Goal: Task Accomplishment & Management: Complete application form

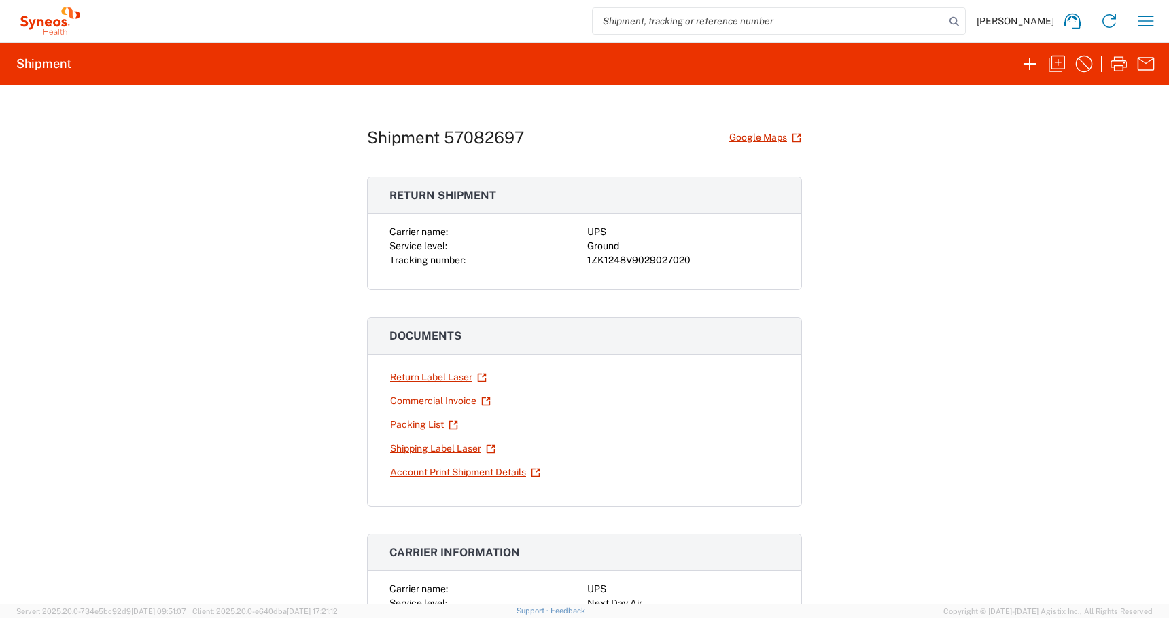
scroll to position [235, 0]
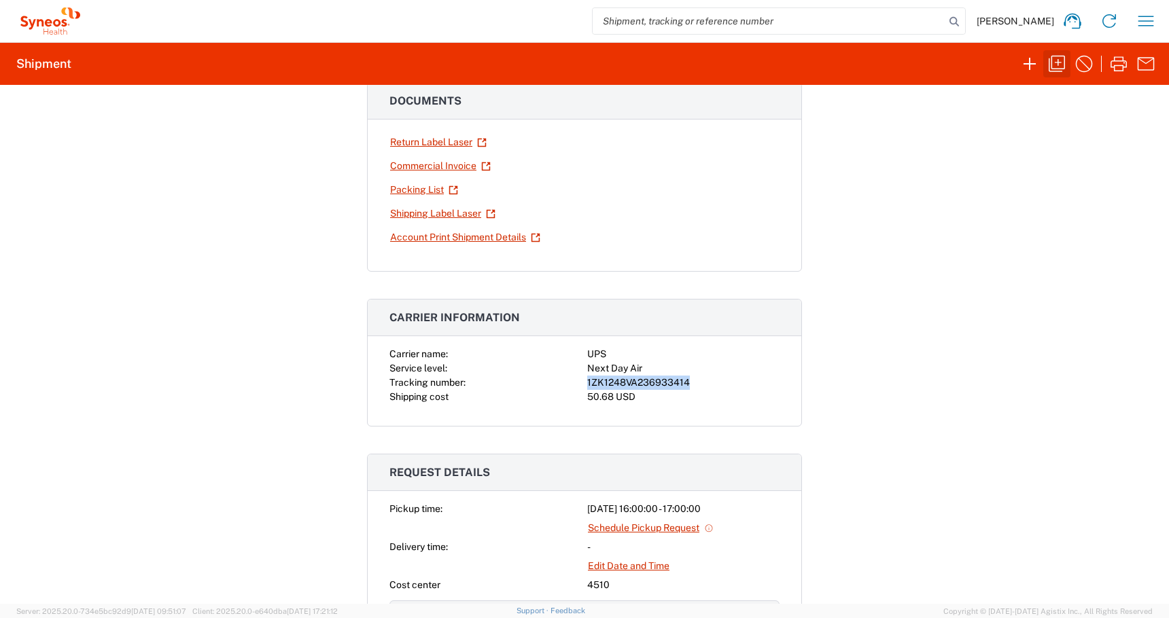
click at [1048, 72] on icon "button" at bounding box center [1057, 64] width 22 height 22
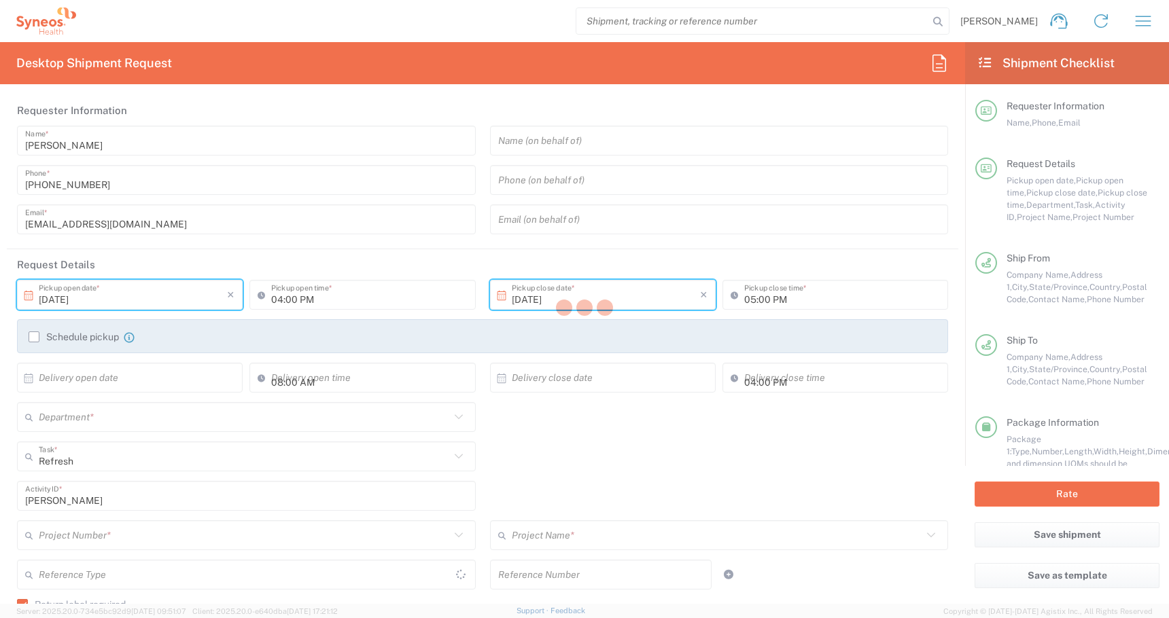
type input "[GEOGRAPHIC_DATA]"
type input "Residential/Home"
type input "[US_STATE]"
type input "Business (General)"
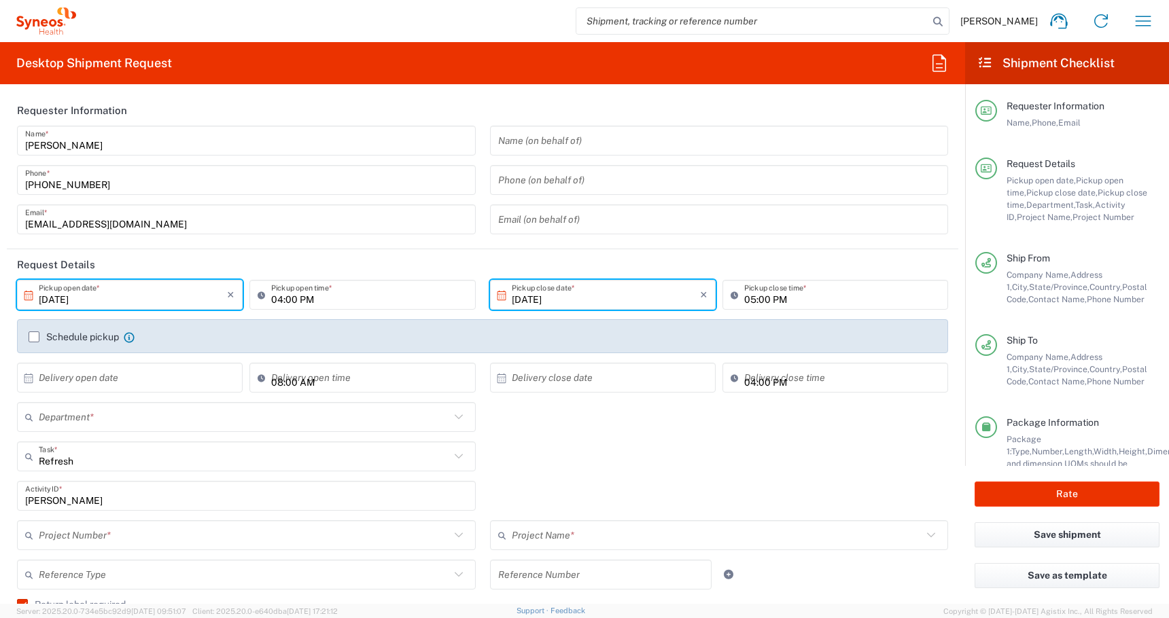
type input "[US_STATE]"
type input "[GEOGRAPHIC_DATA]"
type input "Medium Box"
type input "USD"
type input "4510 DEPARTMENTAL EXPENSE"
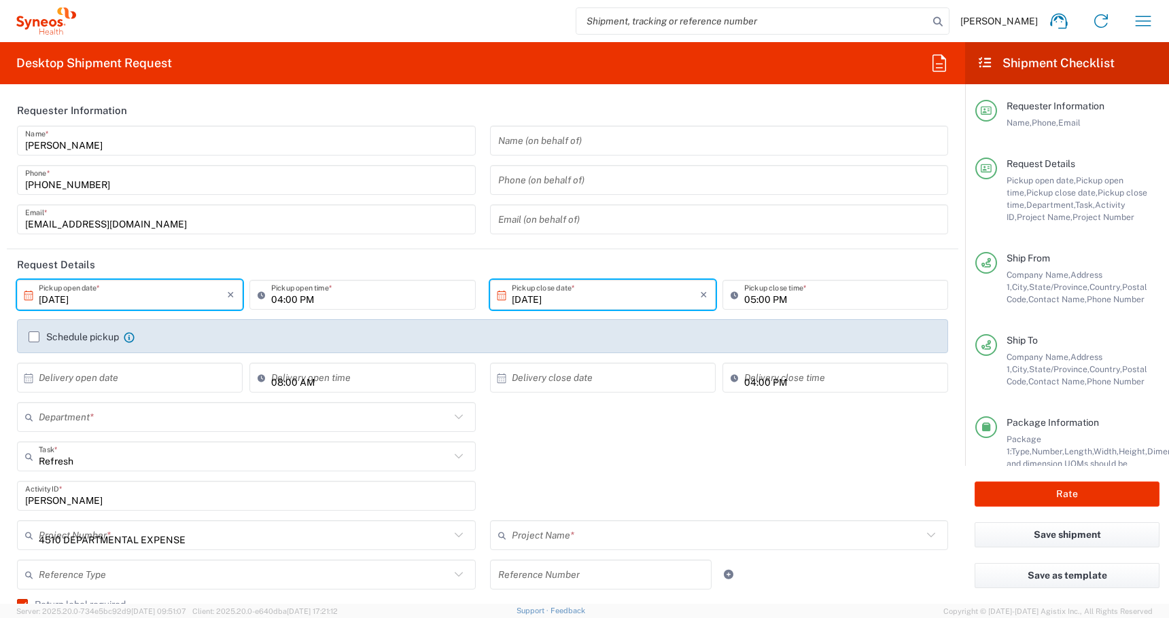
type input "Ground"
type input "4510 DEPARTMENTAL EXPENSE"
type input "4510"
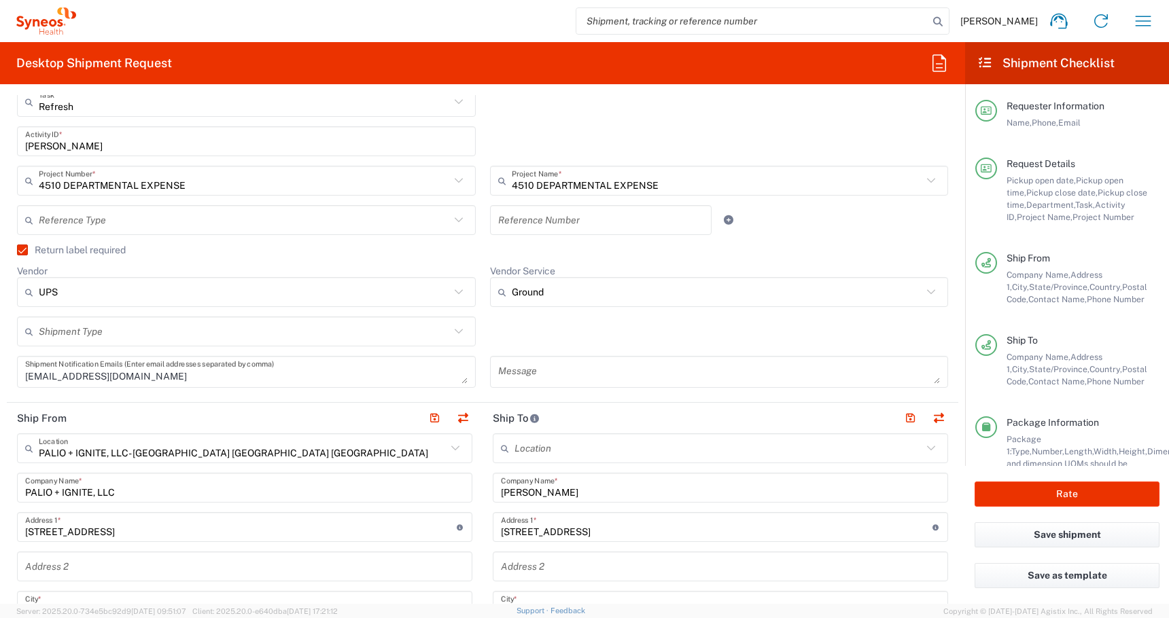
scroll to position [395, 0]
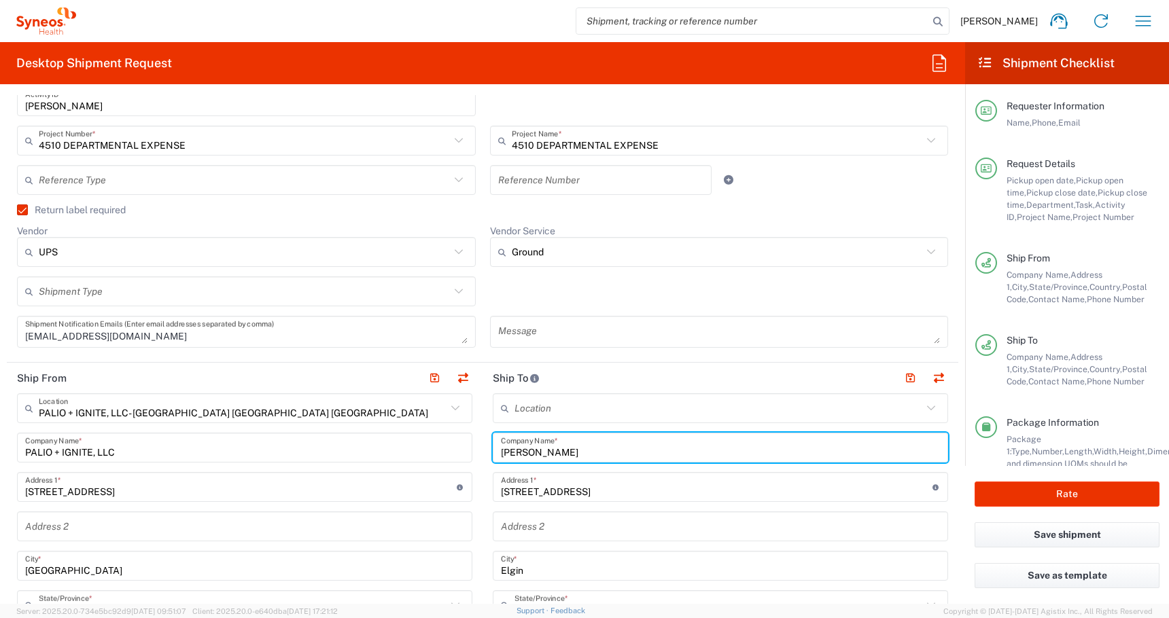
drag, startPoint x: 580, startPoint y: 457, endPoint x: 385, endPoint y: 456, distance: 194.3
paste input "[PERSON_NAME]"
type input "[PERSON_NAME]"
drag, startPoint x: 606, startPoint y: 491, endPoint x: 349, endPoint y: 478, distance: 257.9
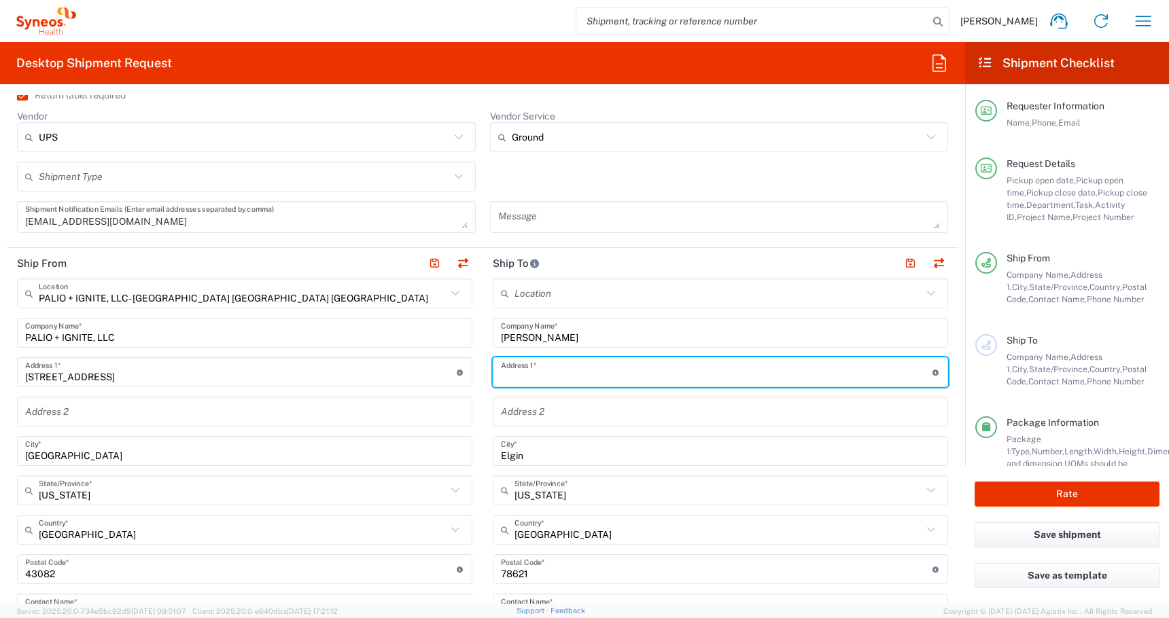
scroll to position [522, 0]
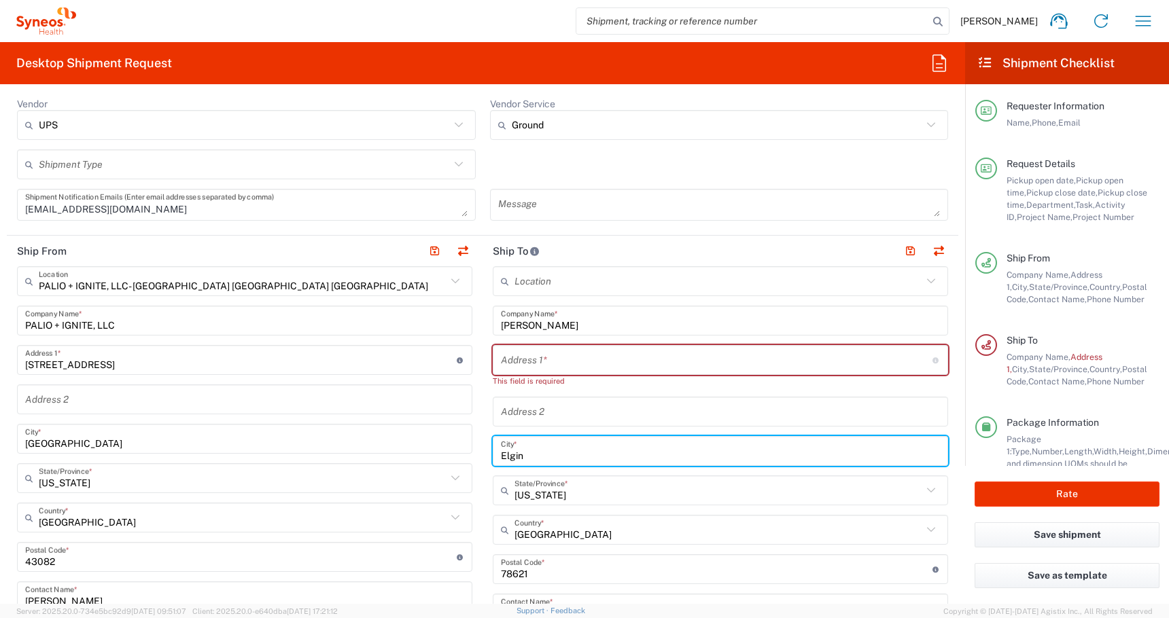
drag, startPoint x: 527, startPoint y: 448, endPoint x: 461, endPoint y: 448, distance: 65.9
click at [461, 448] on div "Ship From PALIO + IGNITE, LLC- [GEOGRAPHIC_DATA] [GEOGRAPHIC_DATA] [GEOGRAPHIC_…" at bounding box center [482, 545] width 951 height 619
drag, startPoint x: 557, startPoint y: 453, endPoint x: 321, endPoint y: 447, distance: 236.5
click at [321, 447] on div "Ship From PALIO + IGNITE, LLC- [GEOGRAPHIC_DATA] [GEOGRAPHIC_DATA] [GEOGRAPHIC_…" at bounding box center [482, 545] width 951 height 619
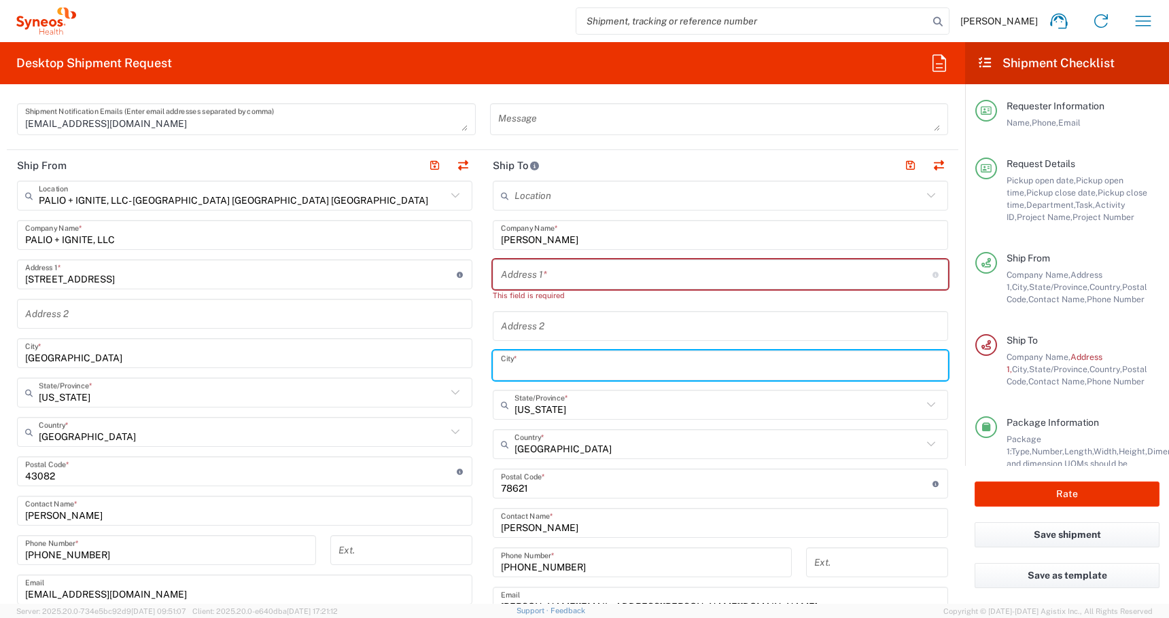
scroll to position [713, 0]
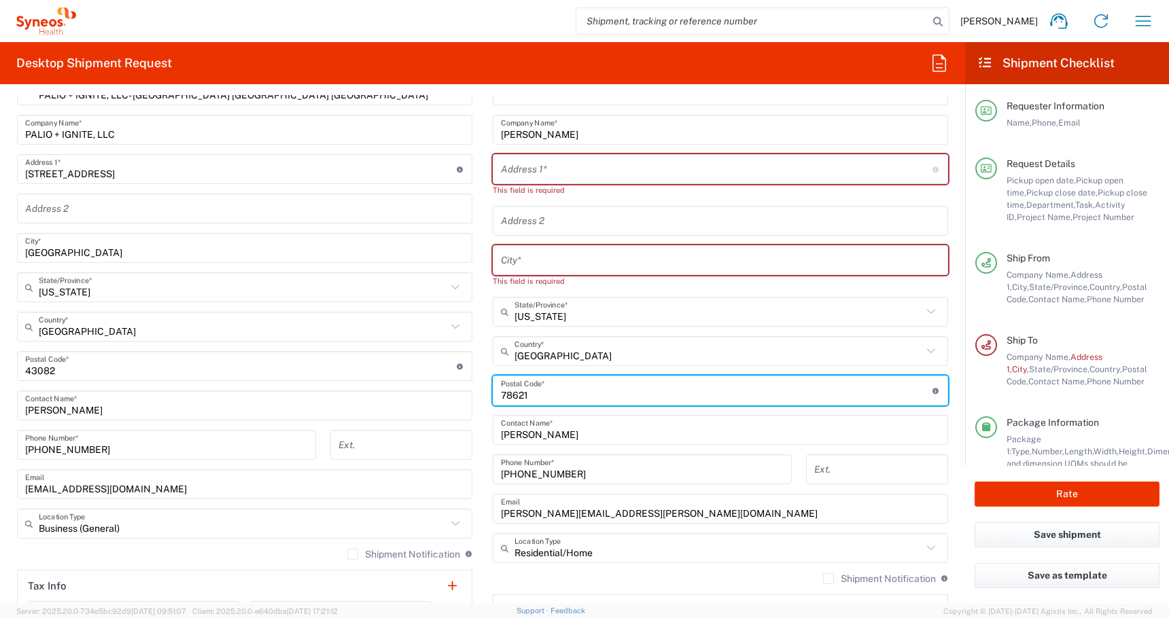
drag, startPoint x: 533, startPoint y: 382, endPoint x: 439, endPoint y: 382, distance: 94.4
click at [471, 382] on div "Ship From PALIO + IGNITE, LLC- [GEOGRAPHIC_DATA] [GEOGRAPHIC_DATA] [GEOGRAPHIC_…" at bounding box center [482, 360] width 951 height 631
drag, startPoint x: 530, startPoint y: 394, endPoint x: 417, endPoint y: 394, distance: 112.8
click at [421, 394] on div "Ship From PALIO + IGNITE, LLC- [GEOGRAPHIC_DATA] [GEOGRAPHIC_DATA] [GEOGRAPHIC_…" at bounding box center [482, 360] width 951 height 631
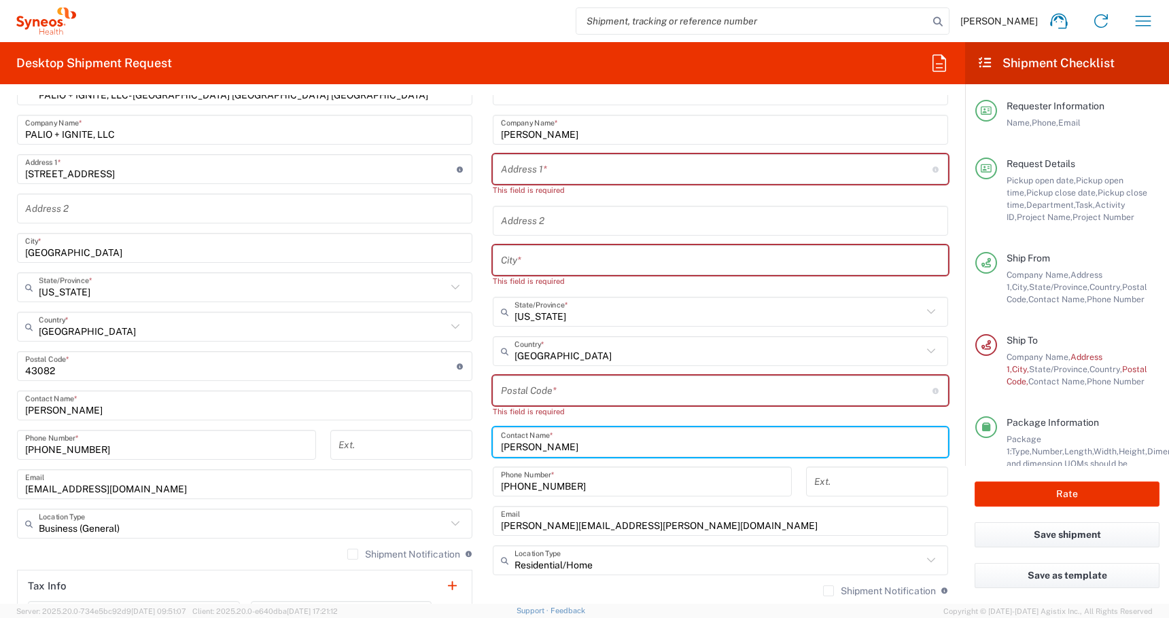
drag, startPoint x: 578, startPoint y: 444, endPoint x: 440, endPoint y: 442, distance: 138.6
click at [441, 442] on div "Ship From PALIO + IGNITE, LLC- [GEOGRAPHIC_DATA] [GEOGRAPHIC_DATA] [GEOGRAPHIC_…" at bounding box center [482, 366] width 951 height 643
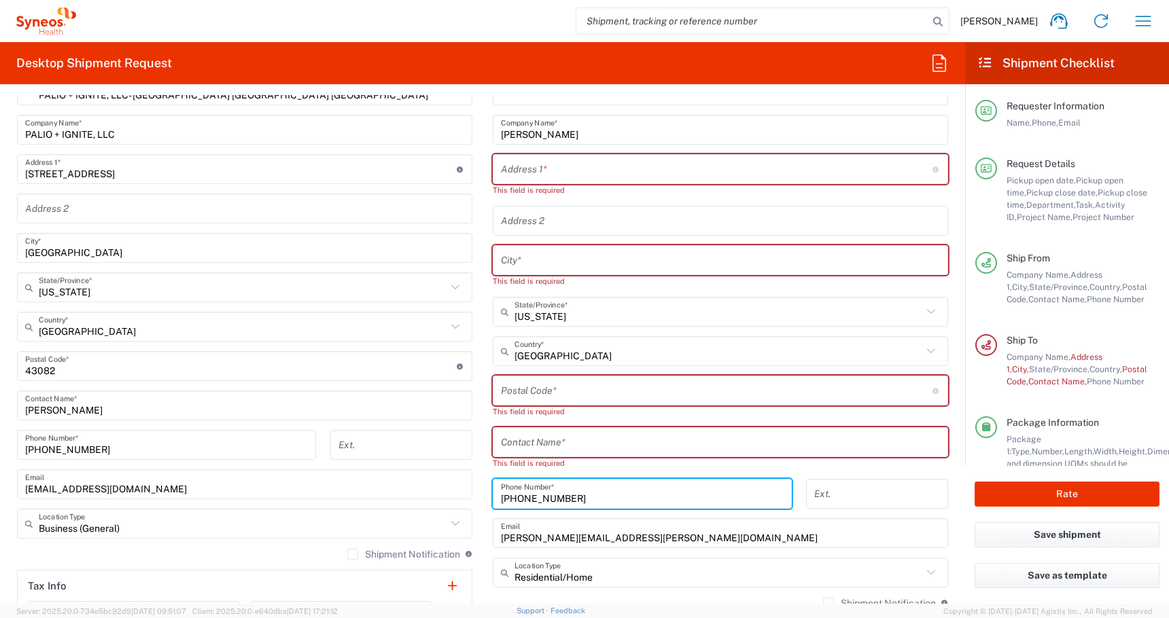
drag, startPoint x: 571, startPoint y: 487, endPoint x: 410, endPoint y: 477, distance: 161.3
click at [419, 480] on div "Ship From PALIO + IGNITE, LLC- [GEOGRAPHIC_DATA] [GEOGRAPHIC_DATA] [GEOGRAPHIC_…" at bounding box center [482, 373] width 951 height 656
drag, startPoint x: 576, startPoint y: 499, endPoint x: 400, endPoint y: 499, distance: 176.0
click at [400, 499] on div "Ship From PALIO + IGNITE, LLC- [GEOGRAPHIC_DATA] [GEOGRAPHIC_DATA] [GEOGRAPHIC_…" at bounding box center [482, 373] width 951 height 656
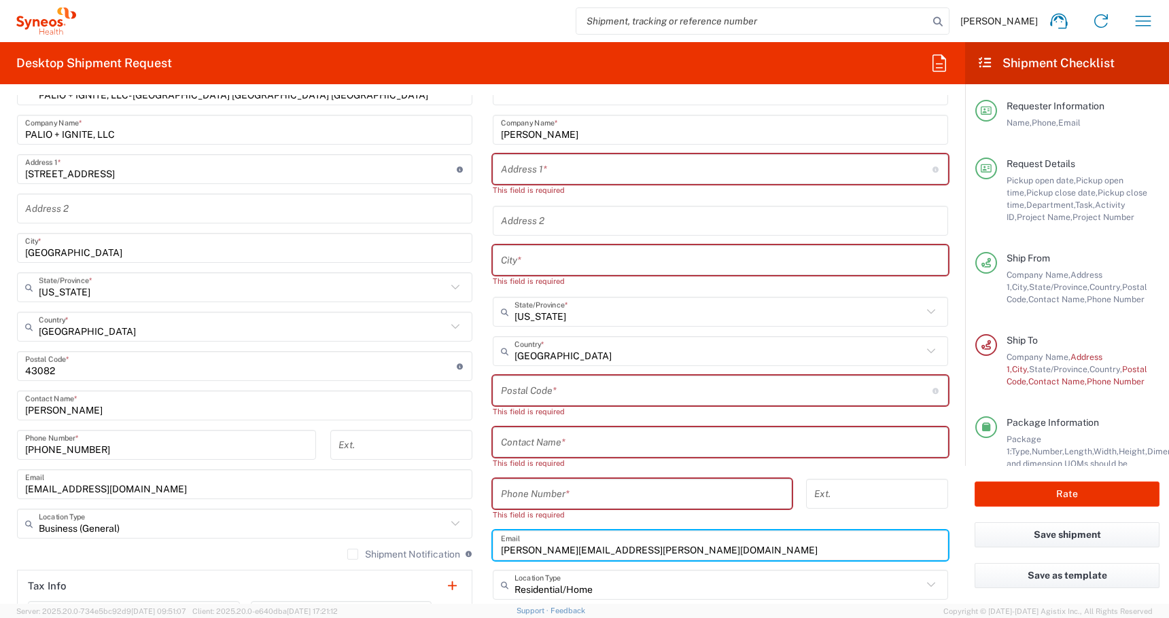
click at [669, 541] on input "[PERSON_NAME][EMAIL_ADDRESS][PERSON_NAME][DOMAIN_NAME]" at bounding box center [720, 546] width 439 height 24
click at [669, 543] on input "[PERSON_NAME][EMAIL_ADDRESS][PERSON_NAME][DOMAIN_NAME]" at bounding box center [720, 546] width 439 height 24
drag, startPoint x: 667, startPoint y: 549, endPoint x: 403, endPoint y: 532, distance: 264.2
click at [405, 532] on div "Ship From PALIO + IGNITE, LLC- [GEOGRAPHIC_DATA] [GEOGRAPHIC_DATA] [GEOGRAPHIC_…" at bounding box center [482, 379] width 951 height 668
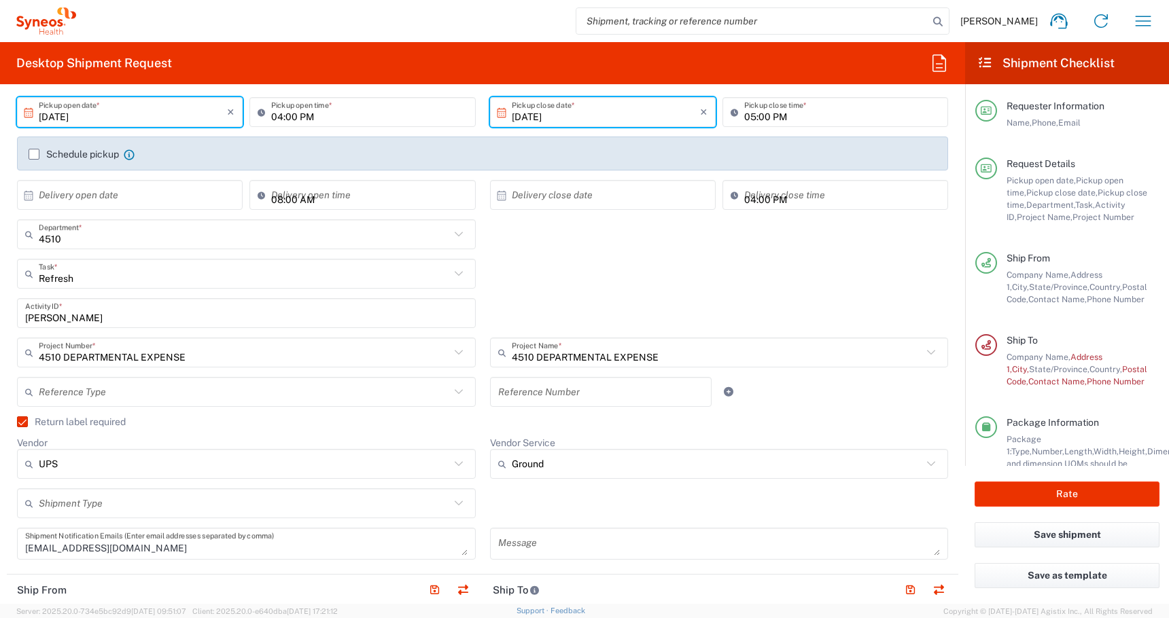
scroll to position [65, 0]
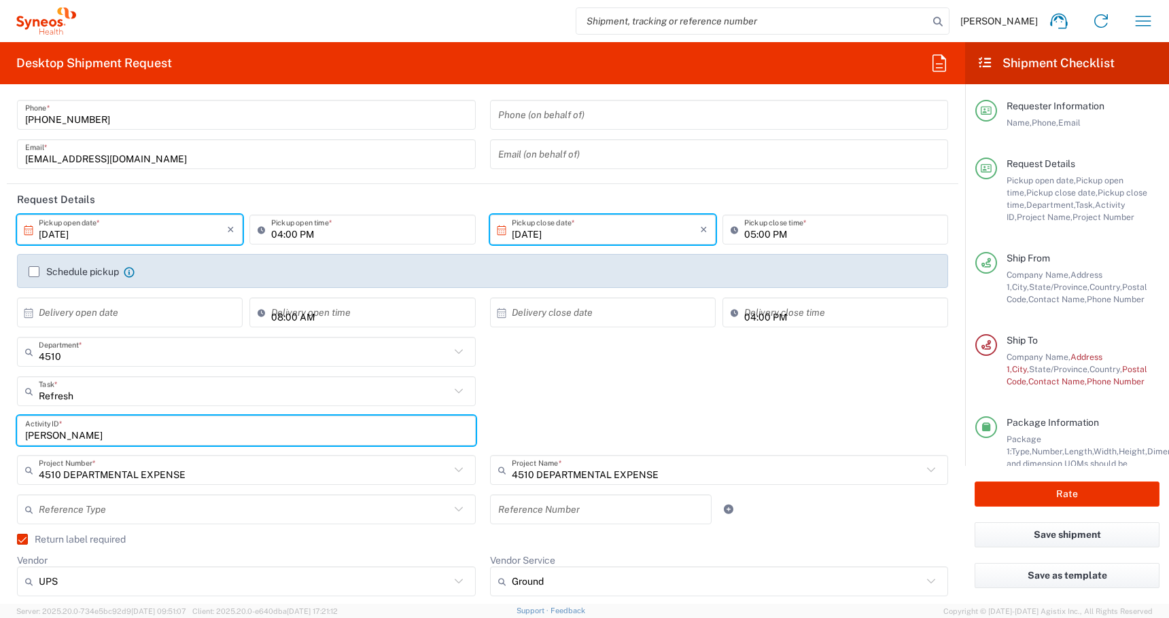
drag, startPoint x: 112, startPoint y: 434, endPoint x: -10, endPoint y: 423, distance: 122.1
click at [0, 423] on html "[PERSON_NAME] Home Shipment estimator Shipment tracking Desktop shipment reques…" at bounding box center [584, 309] width 1169 height 618
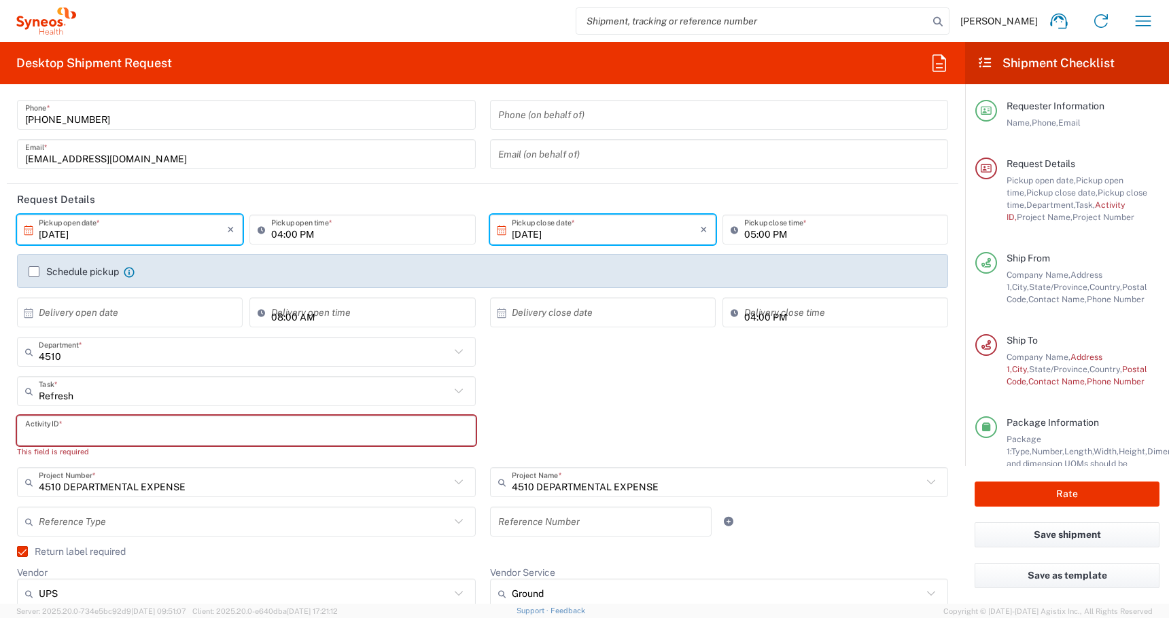
paste input "SCTASK2734921"
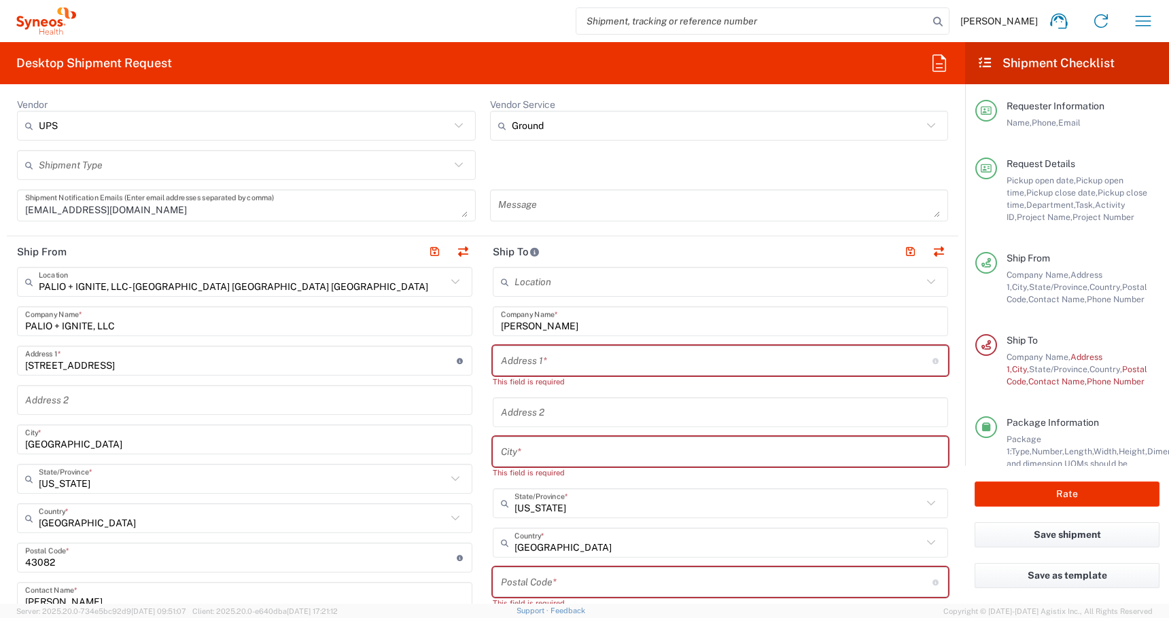
scroll to position [525, 0]
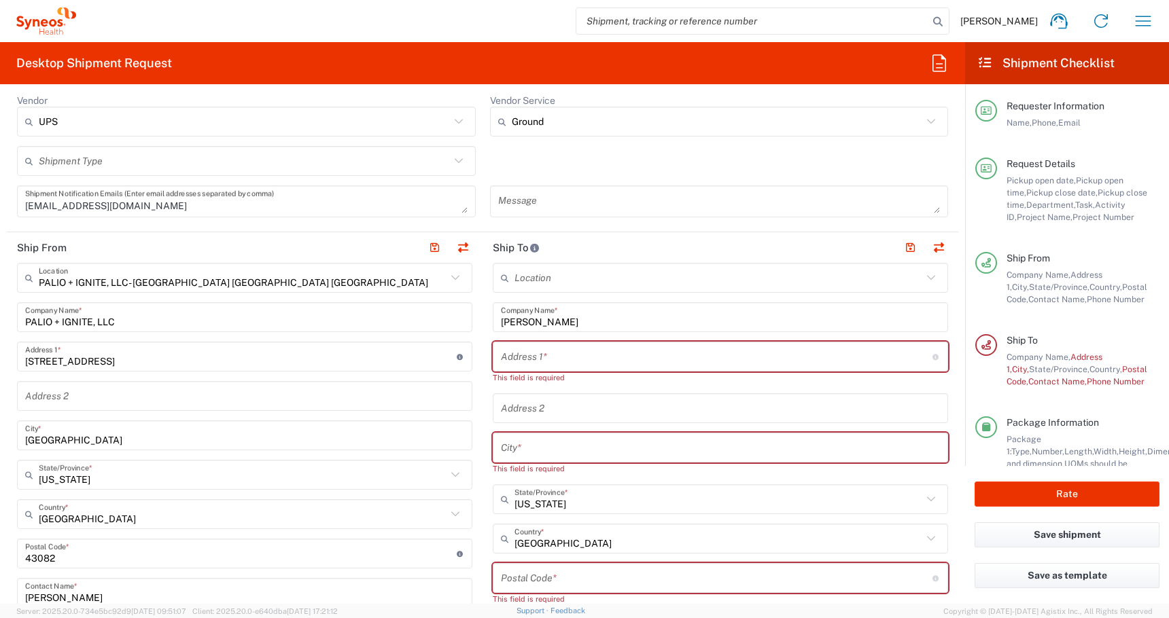
type input "SCTASK2734921"
click at [514, 370] on div "Address 1 * For cross streets use street names with '&' or 'and' in between. Fo…" at bounding box center [720, 357] width 455 height 30
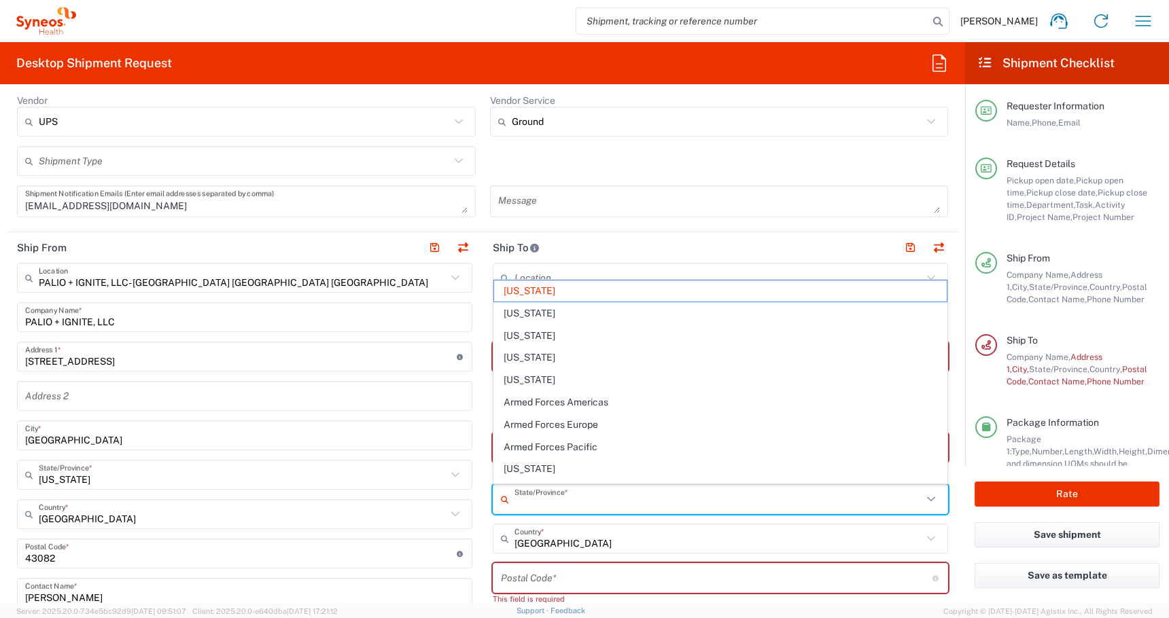
drag, startPoint x: 543, startPoint y: 509, endPoint x: 411, endPoint y: 493, distance: 132.8
click at [412, 493] on div "Ship From PALIO + IGNITE, LLC- [GEOGRAPHIC_DATA] [GEOGRAPHIC_DATA] [GEOGRAPHIC_…" at bounding box center [482, 566] width 951 height 668
type input "[US_STATE]"
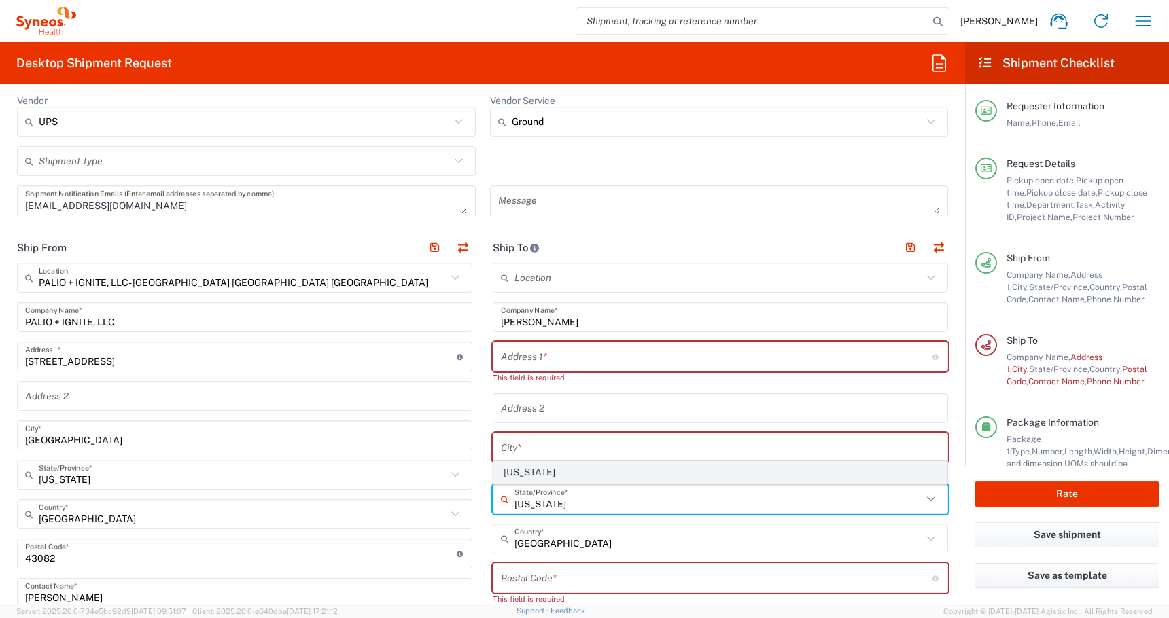
type input "[US_STATE]"
click at [512, 470] on span "[US_STATE]" at bounding box center [720, 472] width 453 height 21
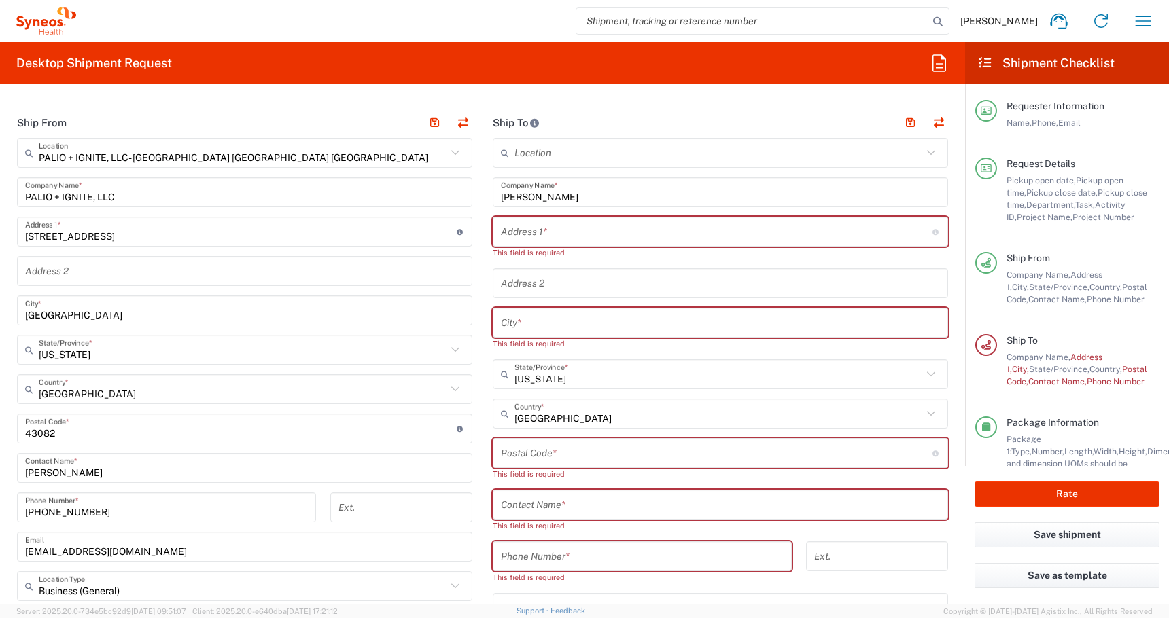
scroll to position [654, 0]
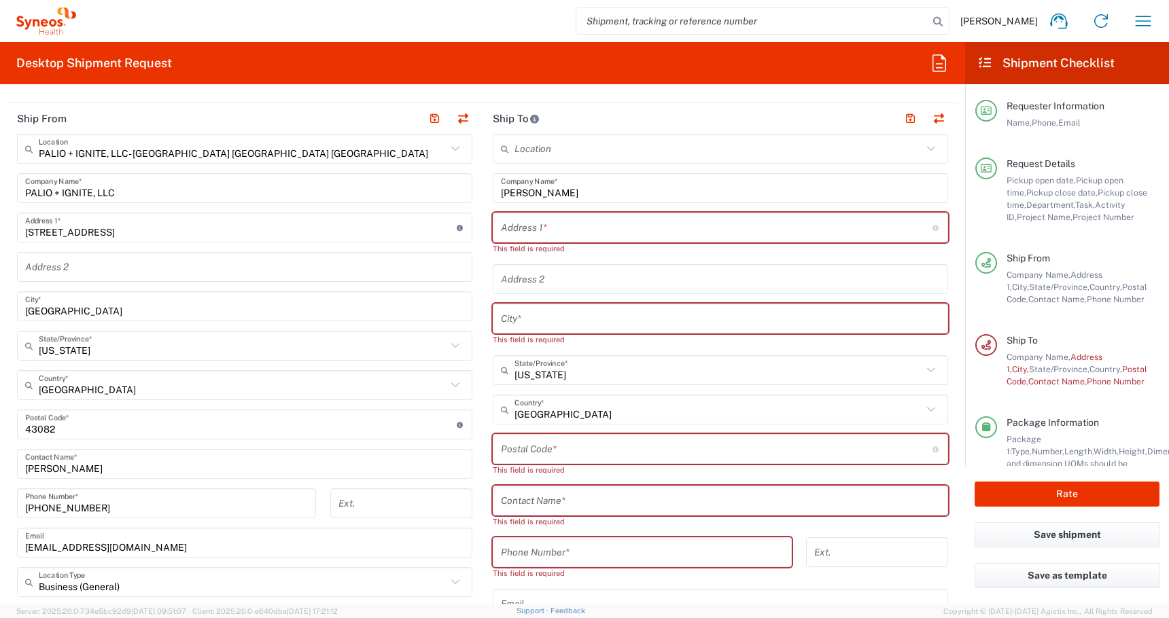
click at [506, 559] on input "tel" at bounding box center [642, 553] width 283 height 24
paste input "[PHONE_NUMBER]."
type input "[PHONE_NUMBER]"
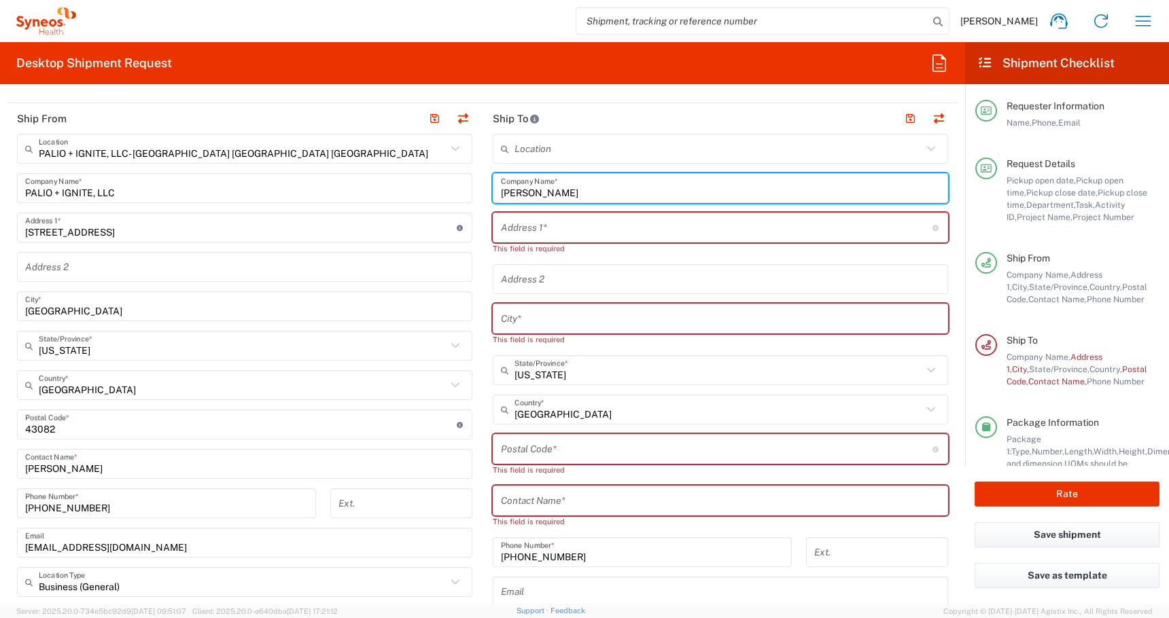
drag, startPoint x: 614, startPoint y: 198, endPoint x: 329, endPoint y: 158, distance: 288.1
click at [341, 158] on div "Ship From PALIO + IGNITE, LLC- [GEOGRAPHIC_DATA] [GEOGRAPHIC_DATA] [GEOGRAPHIC_…" at bounding box center [482, 431] width 951 height 656
click at [524, 495] on input "text" at bounding box center [720, 501] width 439 height 24
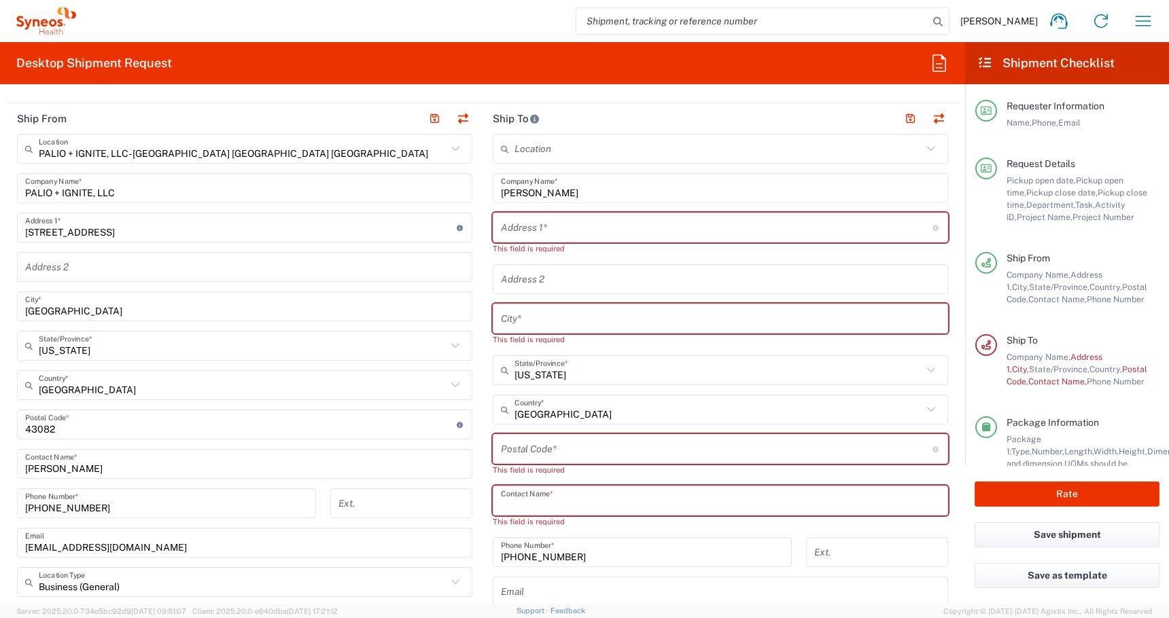
paste input "[PERSON_NAME]"
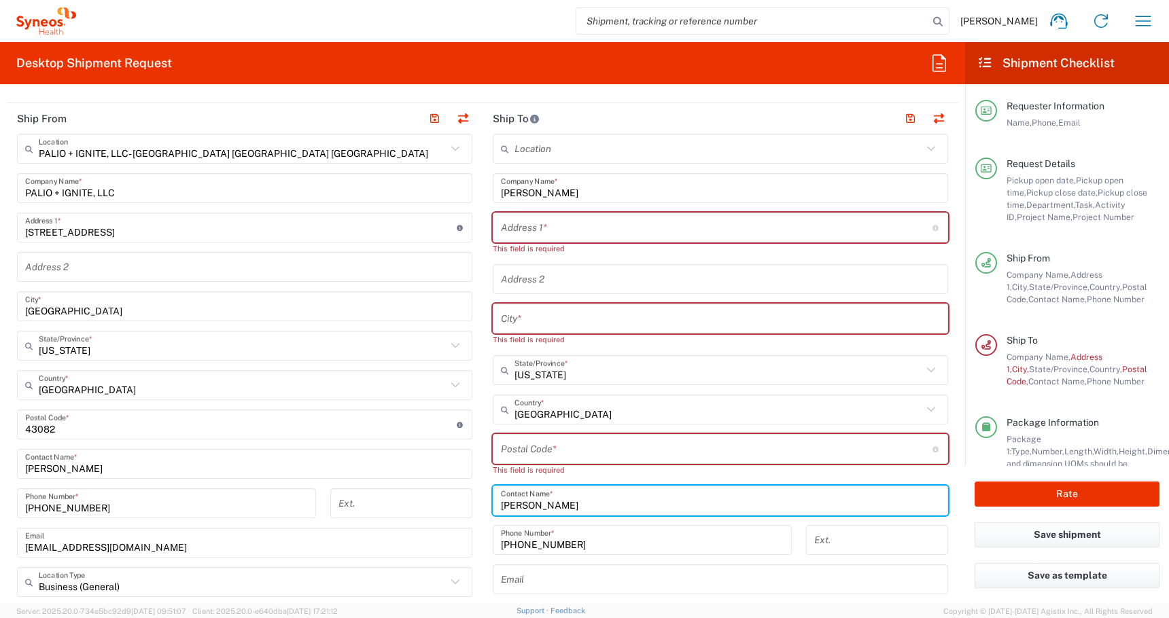
type input "[PERSON_NAME]"
click at [529, 319] on input "text" at bounding box center [720, 319] width 439 height 24
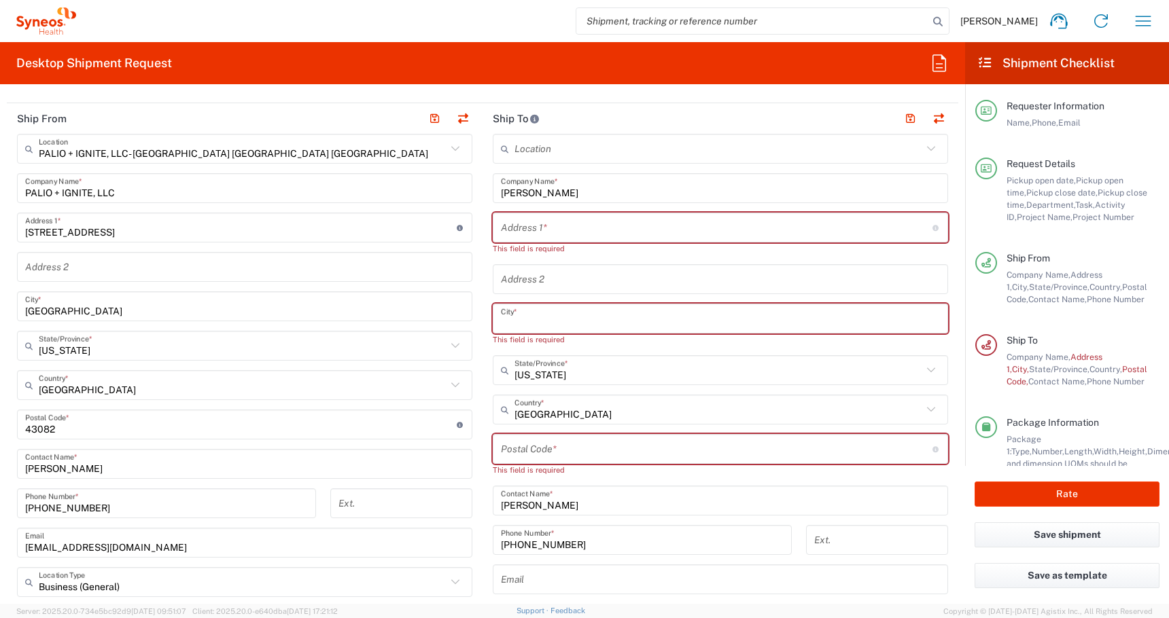
paste input "[GEOGRAPHIC_DATA]"
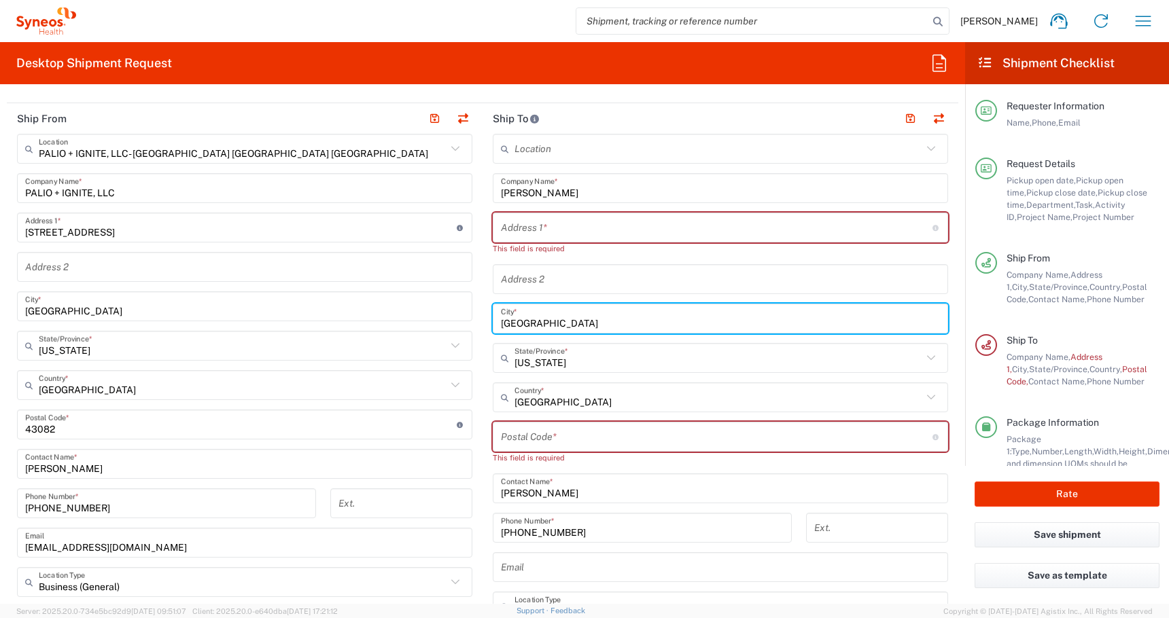
type input "[GEOGRAPHIC_DATA]"
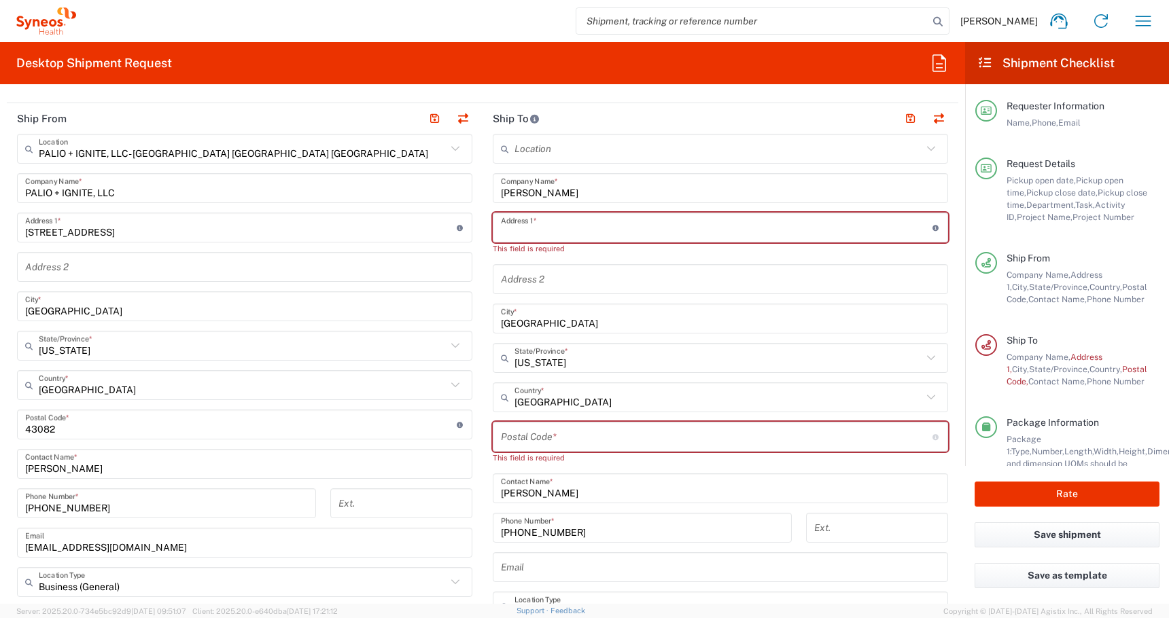
click at [508, 228] on input "text" at bounding box center [716, 228] width 431 height 24
paste input "[STREET_ADDRESS]"
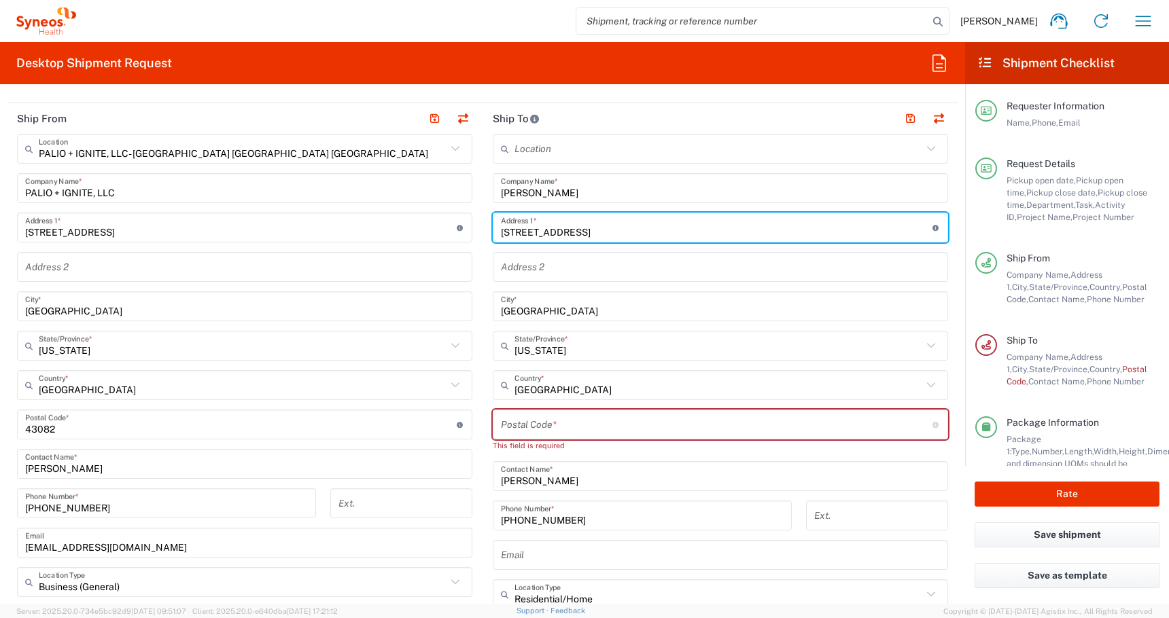
type input "[STREET_ADDRESS]"
click at [555, 432] on input "undefined" at bounding box center [716, 425] width 431 height 24
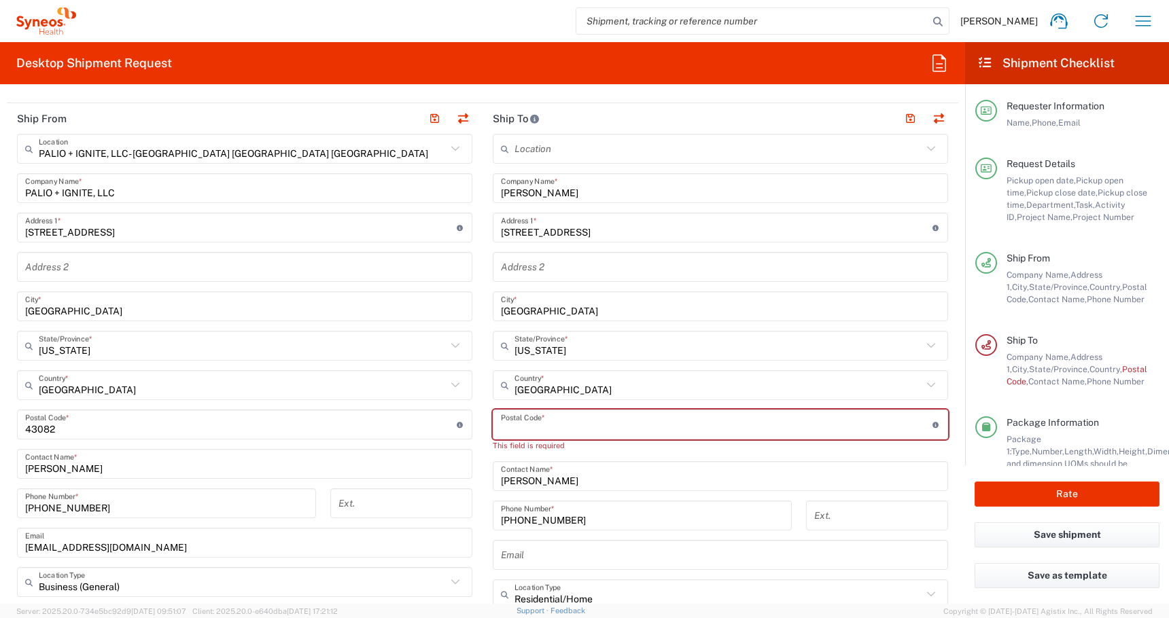
click at [555, 432] on input "undefined" at bounding box center [716, 425] width 431 height 24
paste input "44120"
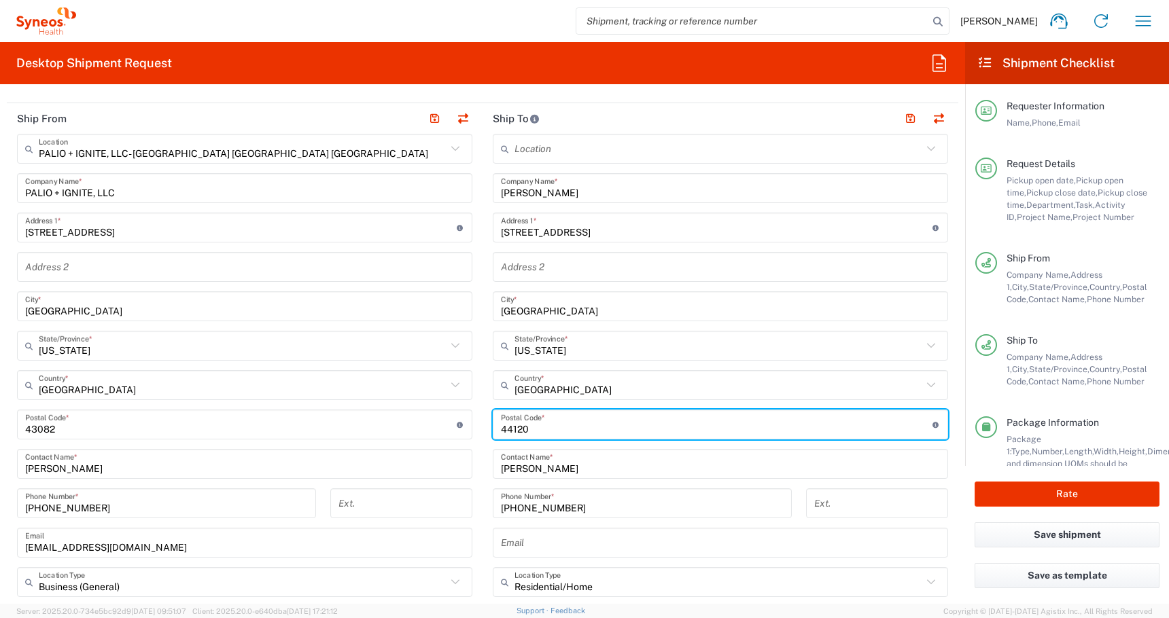
type input "44120"
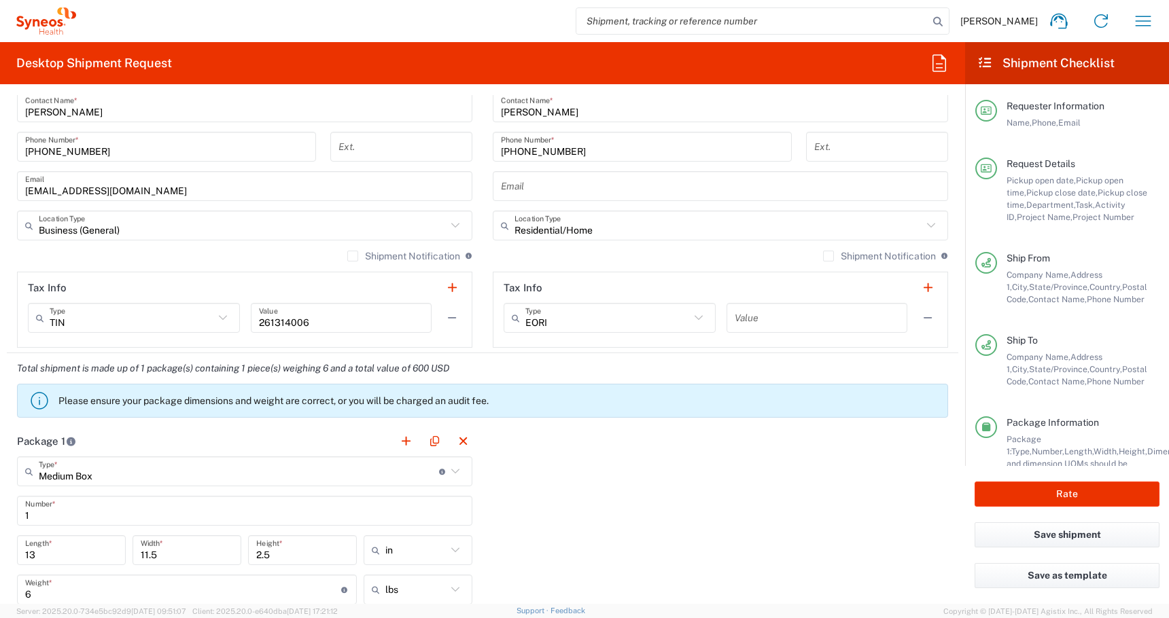
scroll to position [977, 0]
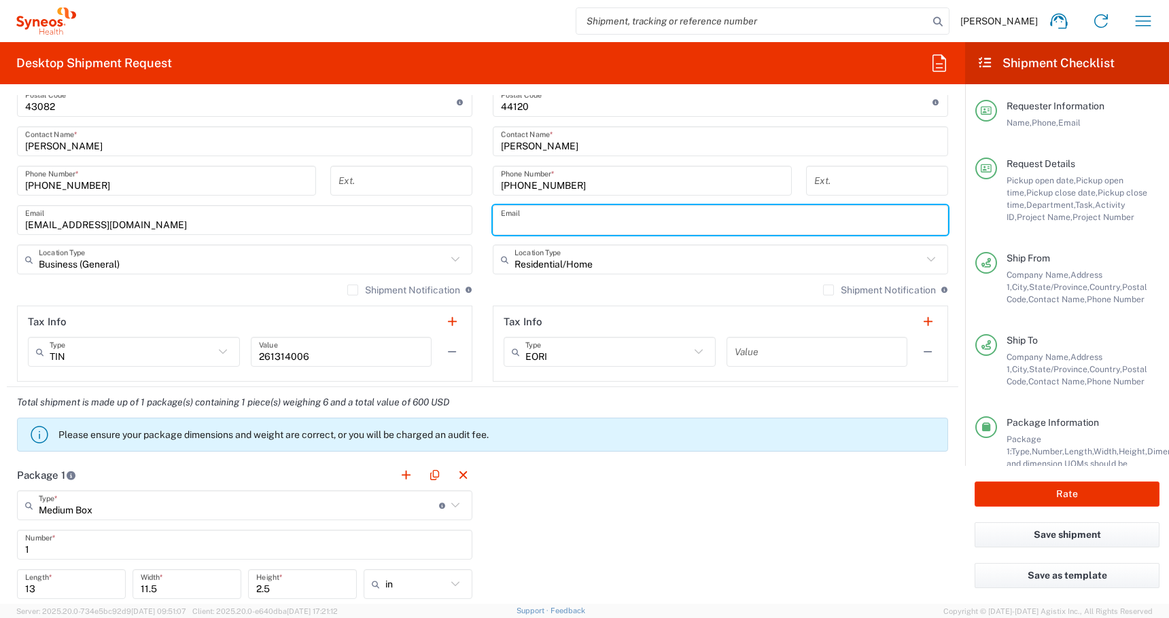
click at [526, 220] on input "text" at bounding box center [720, 221] width 439 height 24
paste input "[PERSON_NAME][EMAIL_ADDRESS][DOMAIN_NAME]"
type input "[PERSON_NAME][EMAIL_ADDRESS][DOMAIN_NAME]"
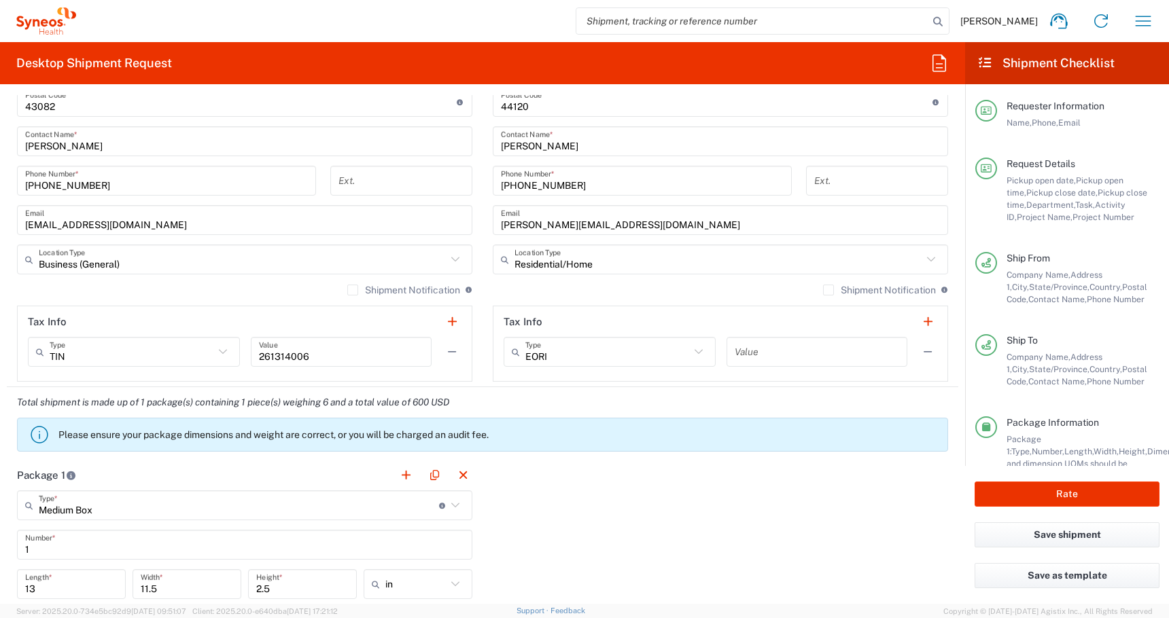
click at [1067, 494] on button "Rate" at bounding box center [1066, 494] width 185 height 25
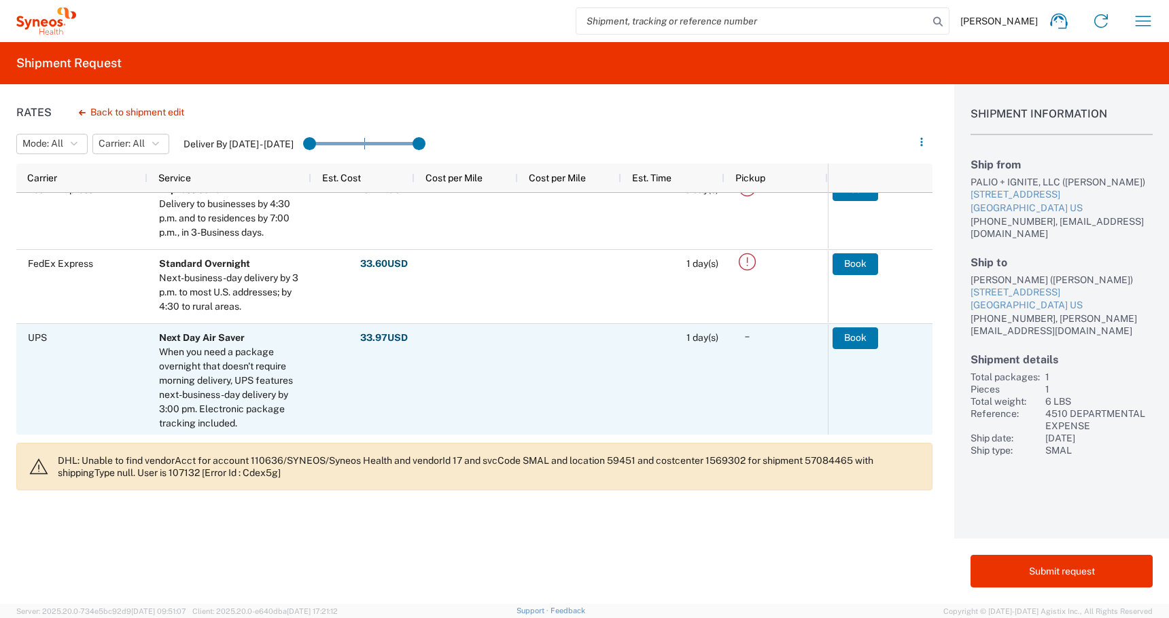
scroll to position [172, 0]
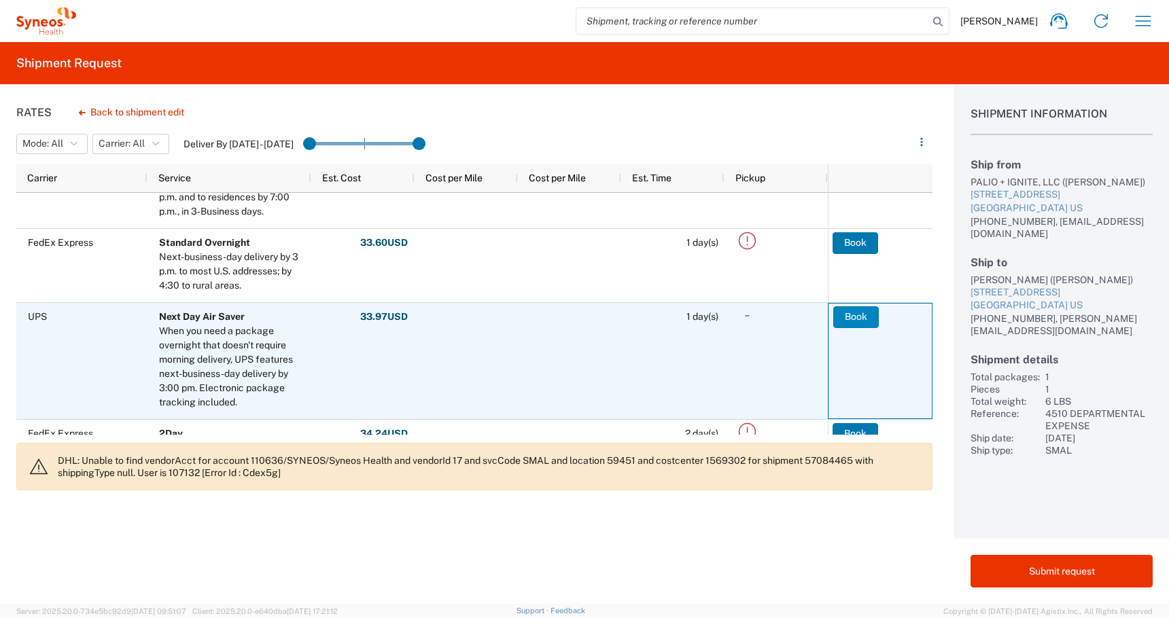
click at [852, 321] on button "Book" at bounding box center [856, 317] width 46 height 22
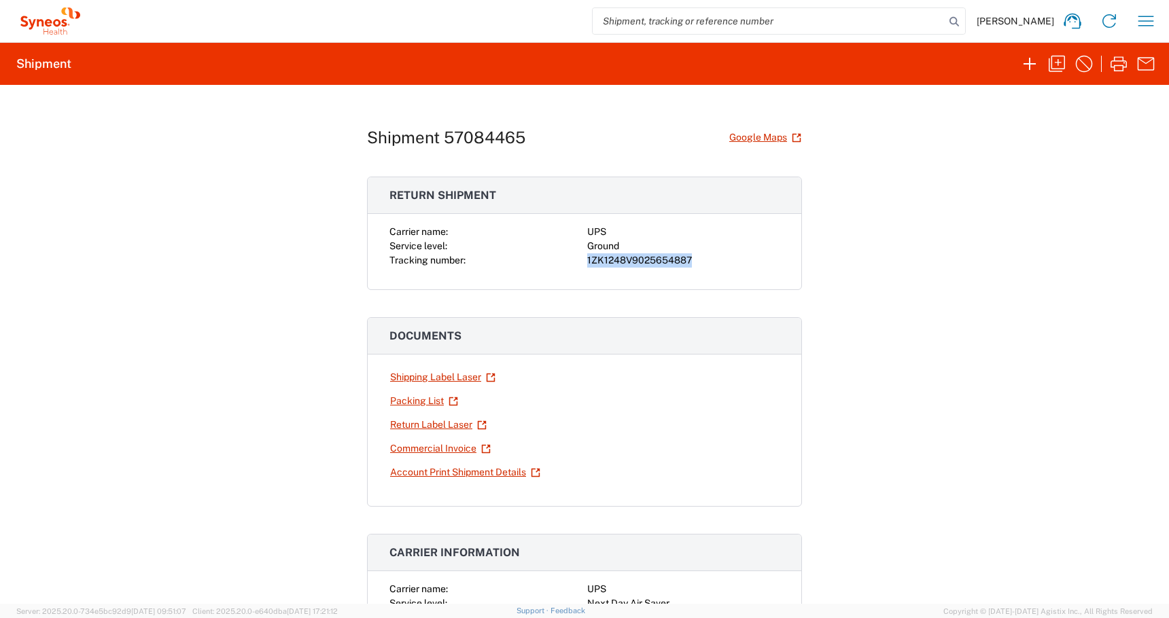
drag, startPoint x: 706, startPoint y: 260, endPoint x: 585, endPoint y: 261, distance: 121.0
click at [585, 261] on div "Carrier name: UPS Service level: Ground Tracking number: 1ZK1248V9025654887" at bounding box center [584, 246] width 390 height 43
copy div "1ZK1248V9025654887"
click at [415, 377] on link "Shipping Label Laser" at bounding box center [442, 378] width 107 height 24
click at [402, 423] on link "Return Label Laser" at bounding box center [438, 425] width 98 height 24
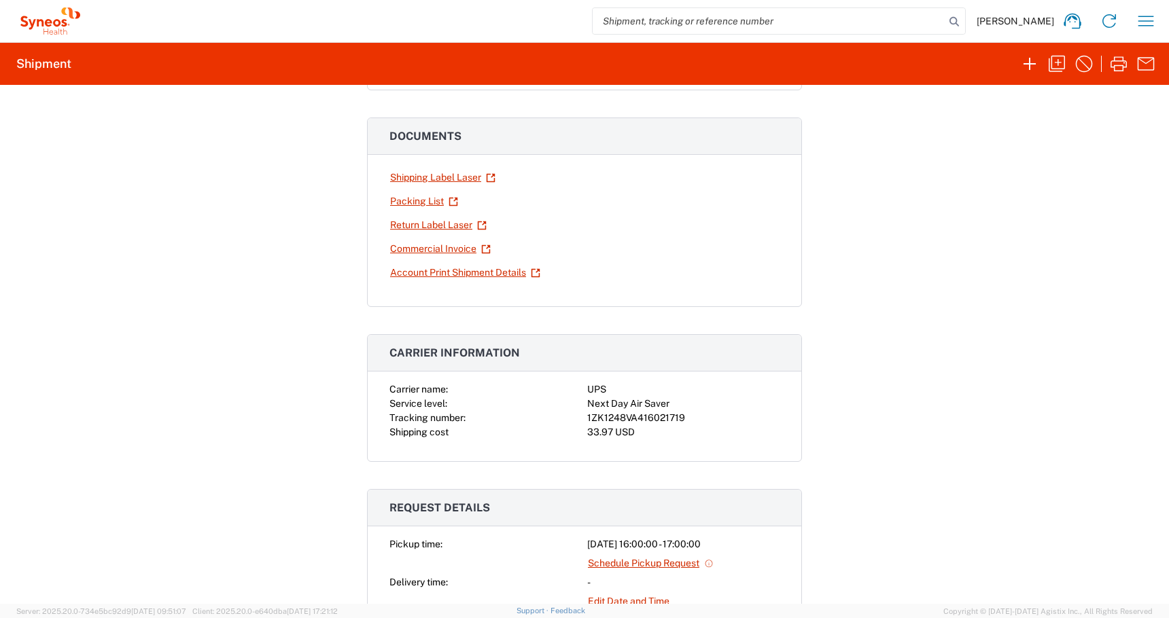
scroll to position [300, 0]
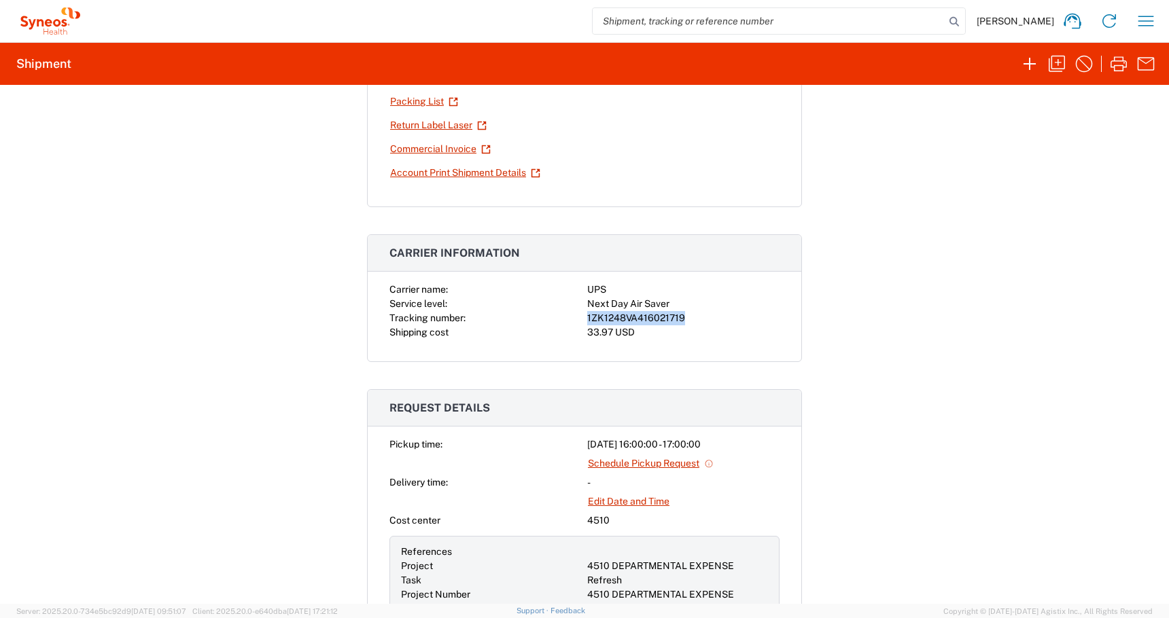
drag, startPoint x: 695, startPoint y: 318, endPoint x: 578, endPoint y: 322, distance: 116.9
click at [578, 322] on div "Carrier name: UPS Service level: Next Day Air Saver Tracking number: 1ZK1248VA4…" at bounding box center [584, 311] width 390 height 57
copy div "1ZK1248VA416021719"
